Goal: Task Accomplishment & Management: Manage account settings

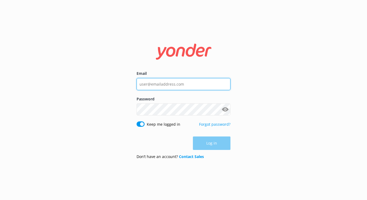
type input "[PERSON_NAME][EMAIL_ADDRESS][DOMAIN_NAME]"
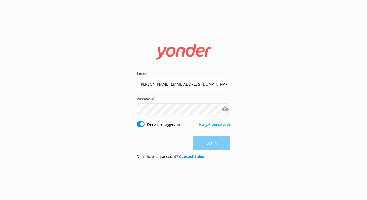
click at [265, 135] on div "Email [PERSON_NAME][EMAIL_ADDRESS][DOMAIN_NAME] Password Show password Keep me …" at bounding box center [183, 100] width 367 height 200
click at [207, 146] on button "Log in" at bounding box center [212, 142] width 38 height 13
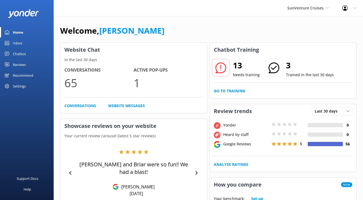
scroll to position [121, 0]
